Goal: Task Accomplishment & Management: Manage account settings

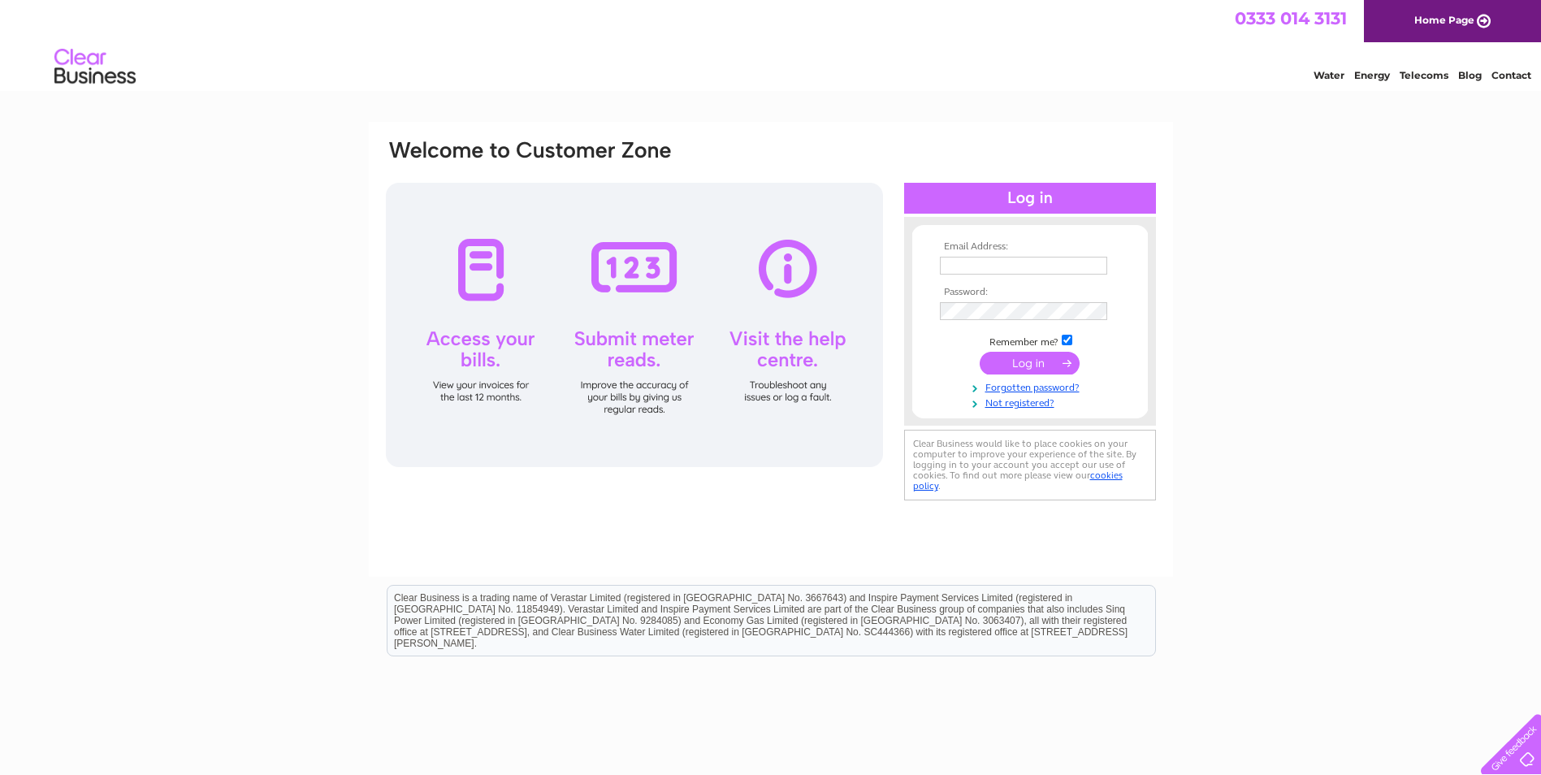
click at [973, 272] on input "text" at bounding box center [1023, 266] width 167 height 18
type input "karen@clydescaffolding.co.uk"
click at [979, 353] on input "submit" at bounding box center [1029, 364] width 100 height 23
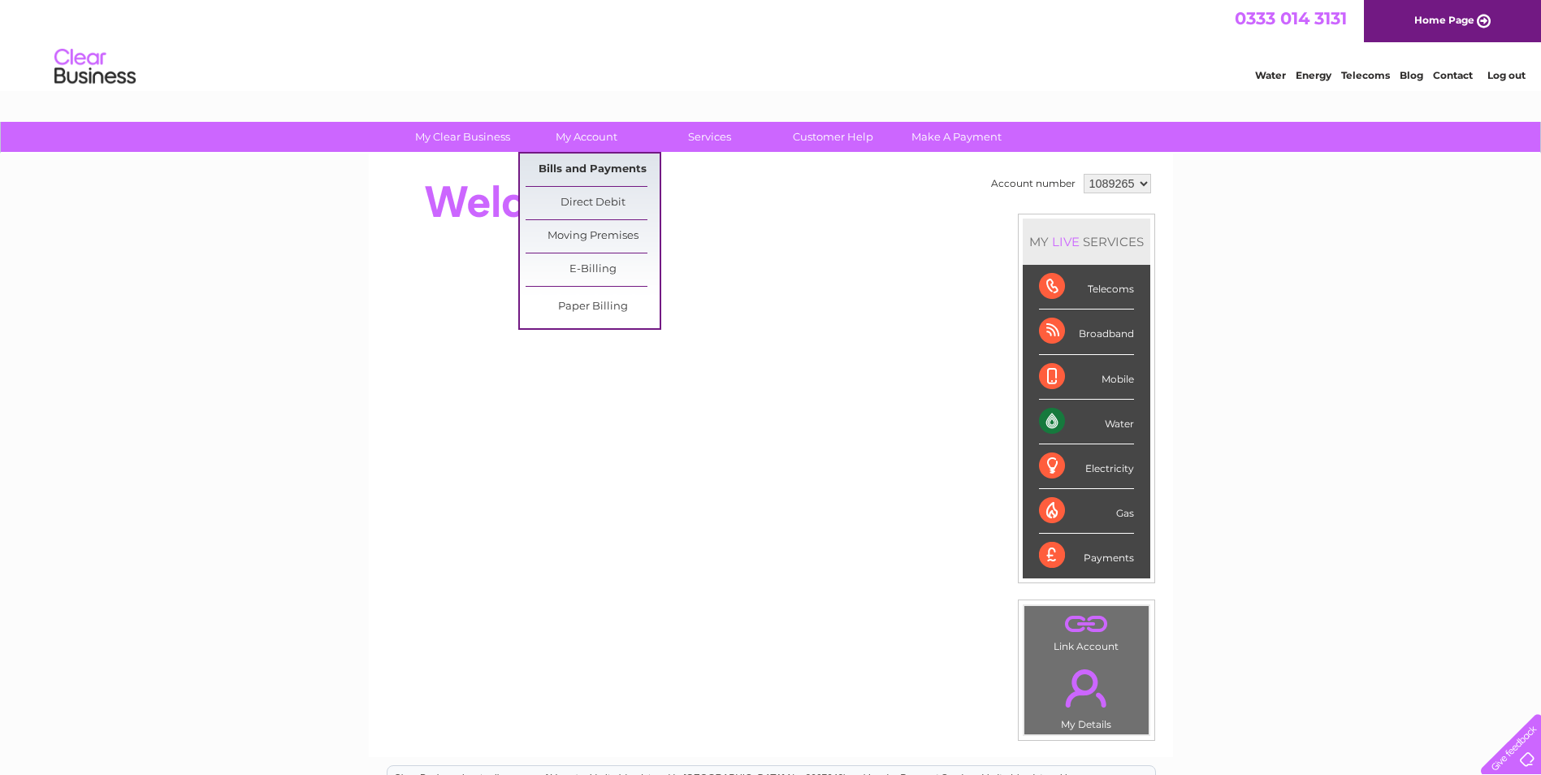
click at [582, 162] on link "Bills and Payments" at bounding box center [592, 169] width 134 height 32
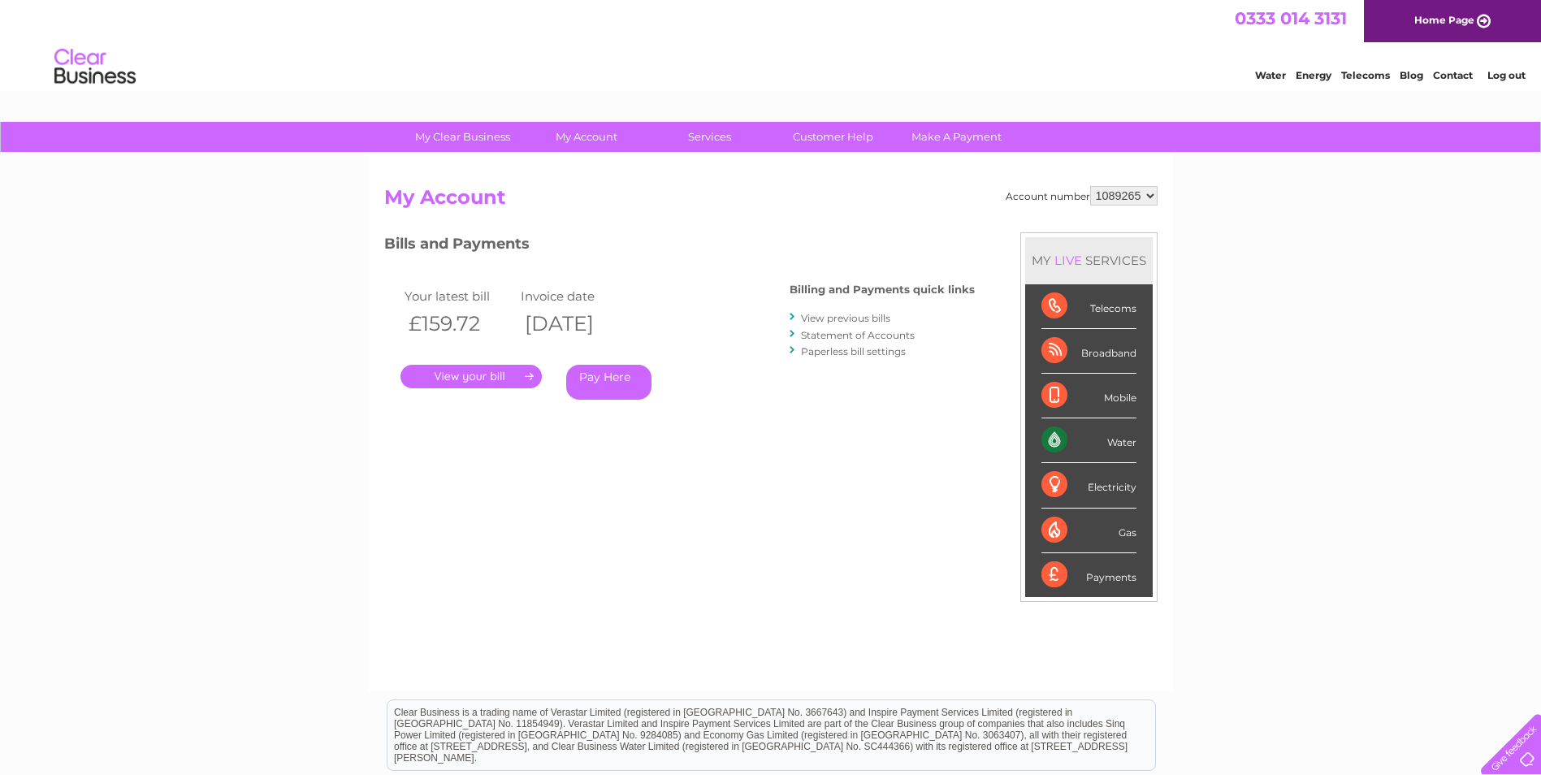
click at [465, 374] on link "." at bounding box center [470, 377] width 141 height 24
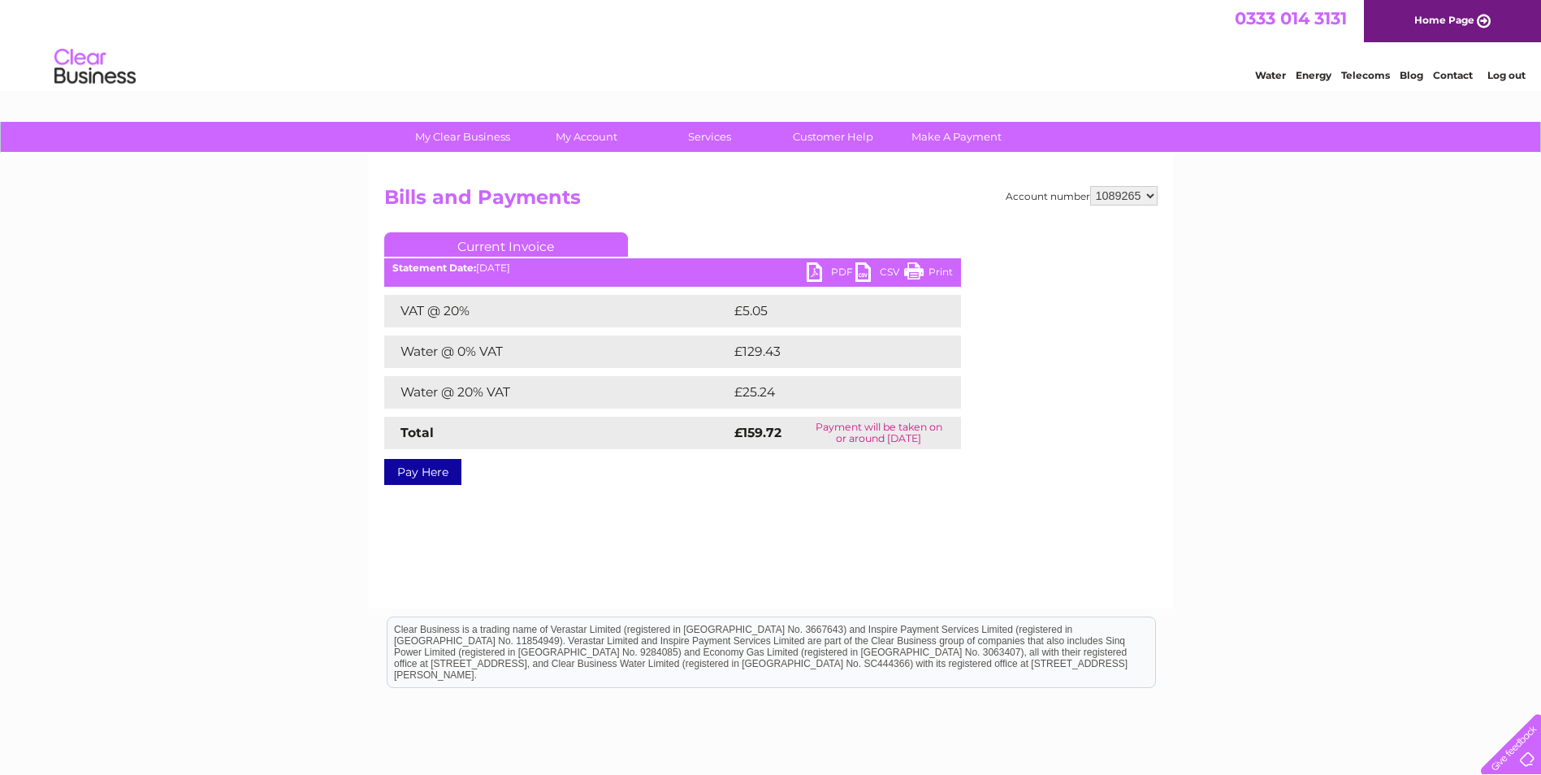
click at [815, 277] on link "PDF" at bounding box center [830, 274] width 49 height 24
click at [1502, 74] on link "Log out" at bounding box center [1506, 75] width 38 height 12
